Goal: Transaction & Acquisition: Purchase product/service

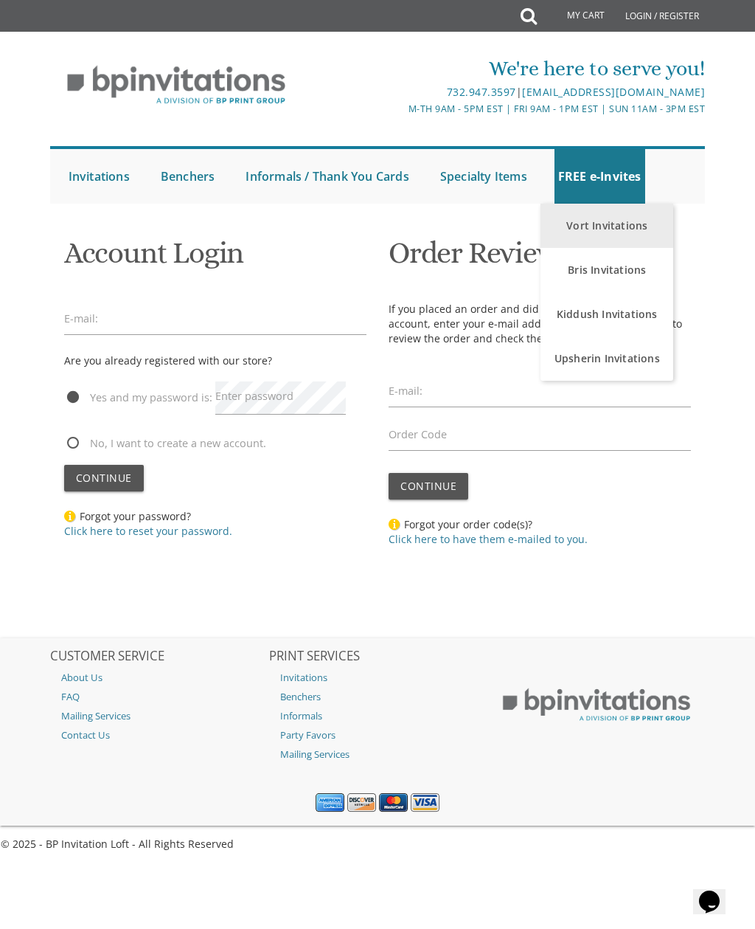
click at [623, 217] on link "Vort Invitations" at bounding box center [607, 226] width 133 height 44
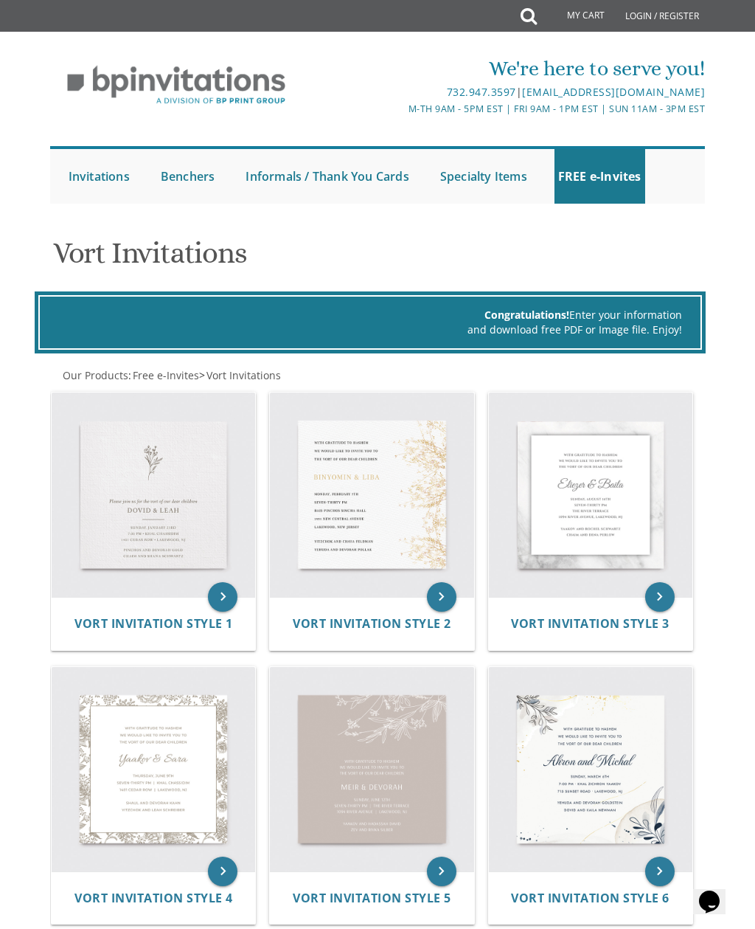
click at [589, 17] on link "My Cart" at bounding box center [576, 16] width 80 height 30
click at [681, 11] on link "Login / Register" at bounding box center [662, 16] width 89 height 32
